Goal: Find specific page/section: Find specific page/section

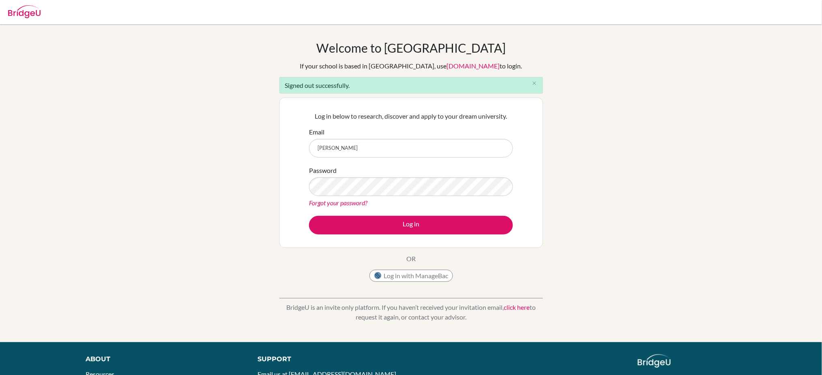
type input "[EMAIL_ADDRESS][DOMAIN_NAME]"
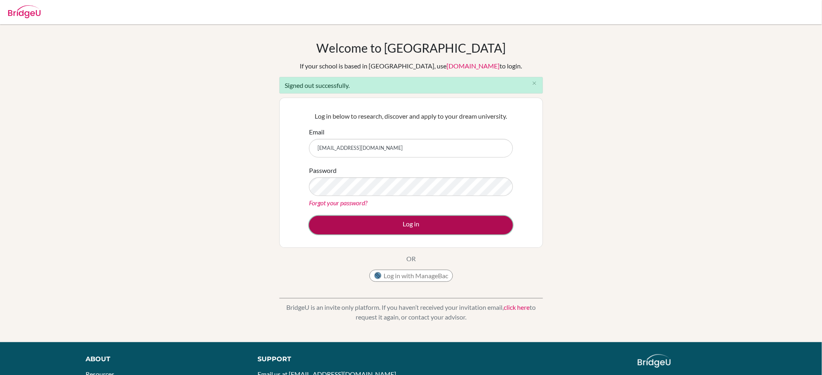
click at [415, 218] on button "Log in" at bounding box center [411, 225] width 204 height 19
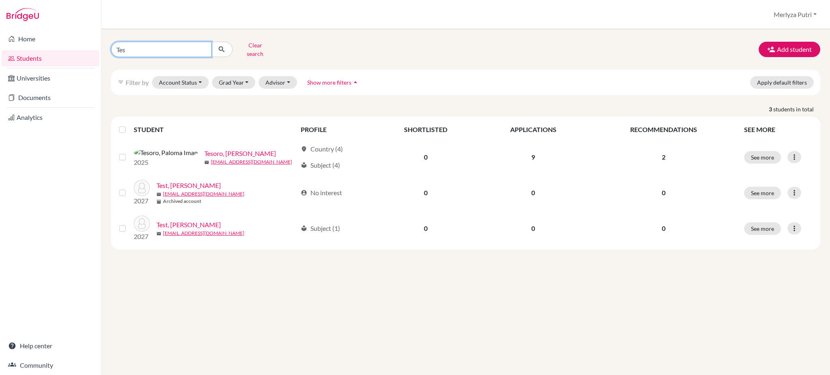
click at [146, 46] on input "Tes" at bounding box center [161, 49] width 101 height 15
type input "T"
type input "Abimanyu"
click button "submit" at bounding box center [221, 49] width 21 height 15
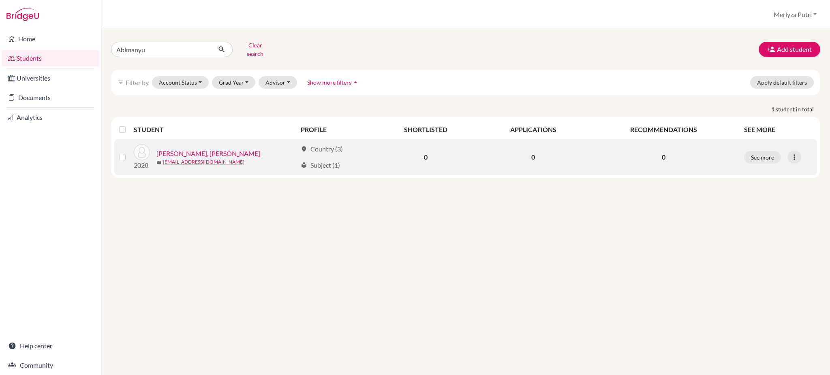
click at [239, 149] on link "Susilo, Abimanyu Adihaksoro Wijoyo" at bounding box center [208, 154] width 104 height 10
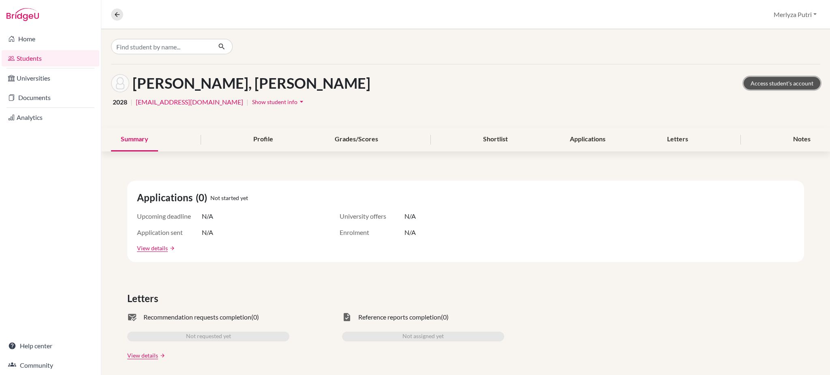
click at [779, 83] on link "Access student's account" at bounding box center [782, 83] width 77 height 13
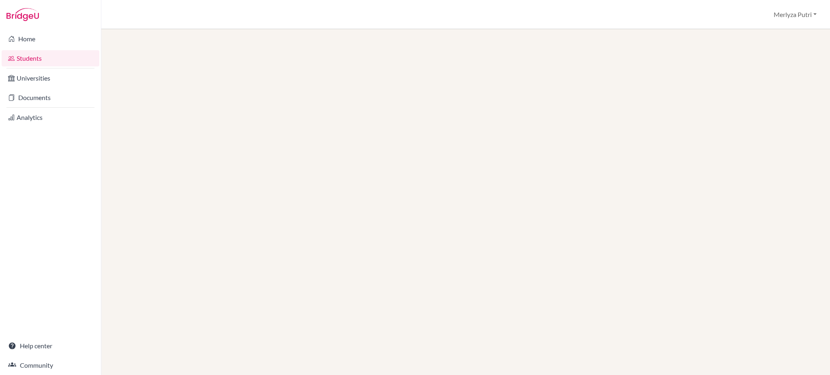
click at [52, 59] on link "Students" at bounding box center [51, 58] width 98 height 16
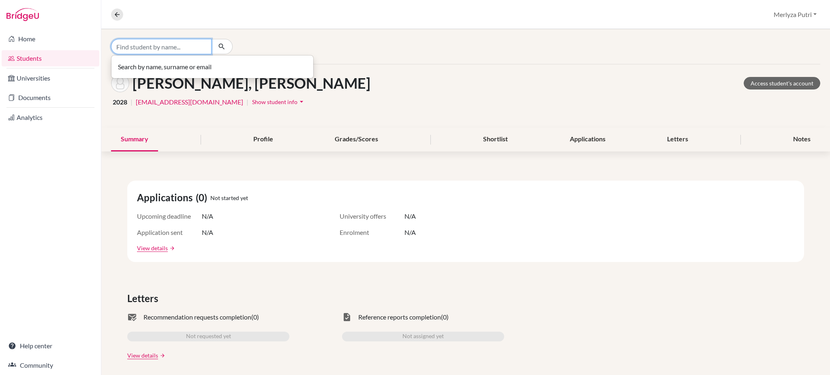
click at [198, 44] on input "Find student by name..." at bounding box center [161, 46] width 101 height 15
type input "Andrue"
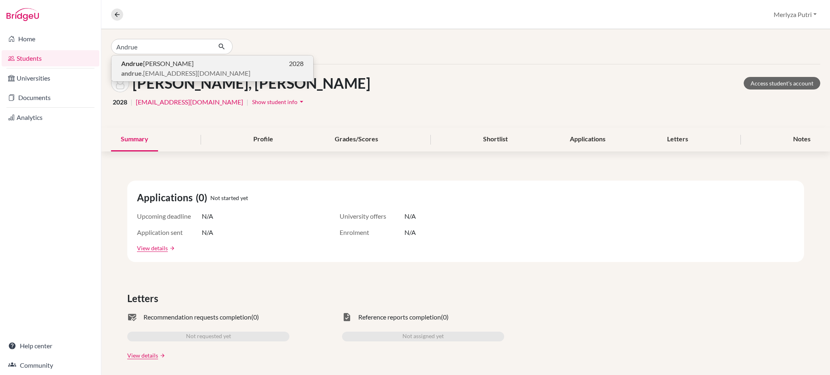
click at [203, 69] on p "andrue .2028@mis.sch.id" at bounding box center [212, 74] width 182 height 10
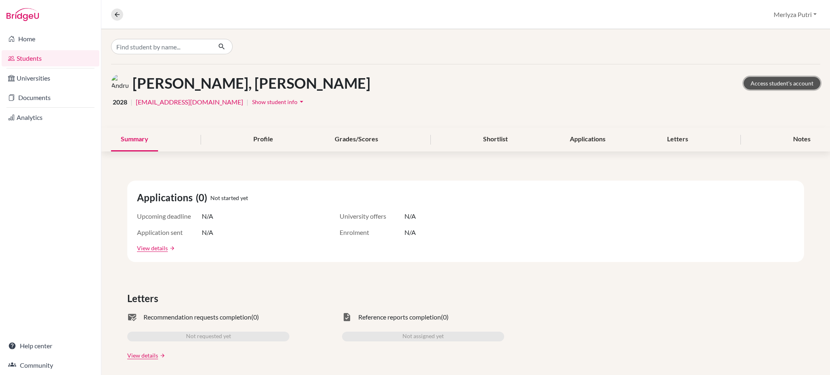
click at [780, 84] on link "Access student's account" at bounding box center [782, 83] width 77 height 13
click at [161, 248] on link "View details" at bounding box center [152, 248] width 31 height 9
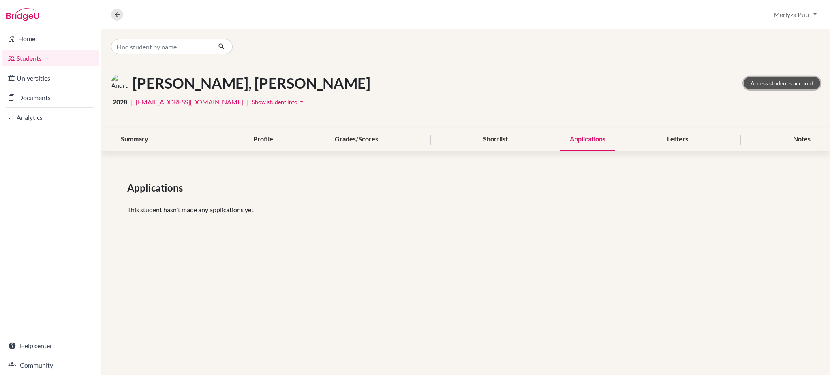
click at [774, 81] on link "Access student's account" at bounding box center [782, 83] width 77 height 13
